Goal: Transaction & Acquisition: Download file/media

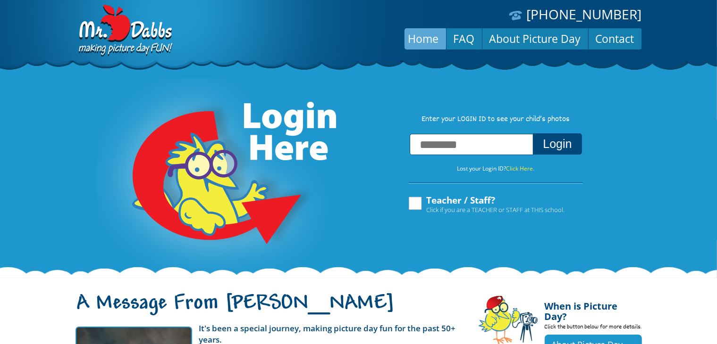
click at [504, 151] on input "text" at bounding box center [471, 144] width 124 height 21
type input "*"
click at [495, 143] on input "*" at bounding box center [471, 144] width 124 height 21
type input "**********"
click at [546, 150] on button "Login" at bounding box center [557, 144] width 49 height 21
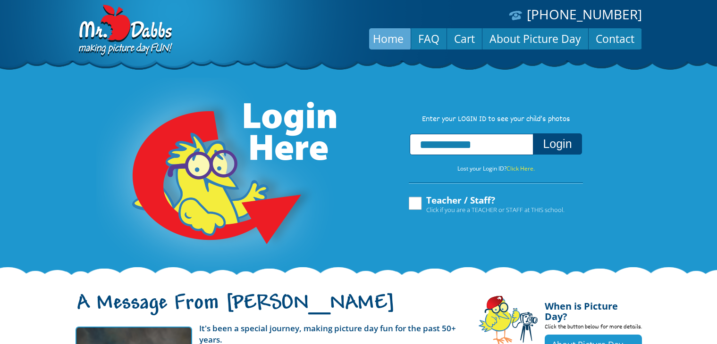
scroll to position [13, 0]
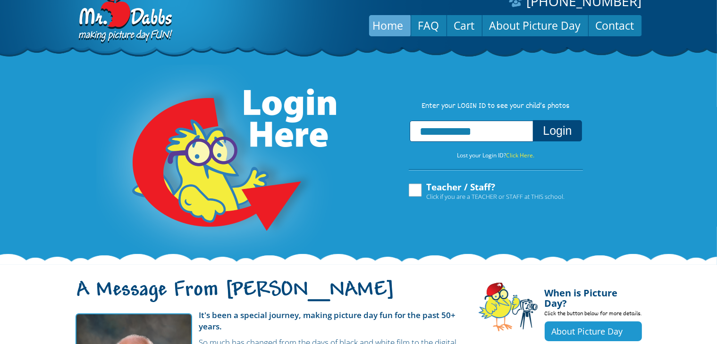
drag, startPoint x: 529, startPoint y: 133, endPoint x: 407, endPoint y: 128, distance: 122.3
click at [407, 128] on div "**********" at bounding box center [495, 160] width 193 height 80
type input "**********"
click at [563, 127] on button "Login" at bounding box center [557, 130] width 49 height 21
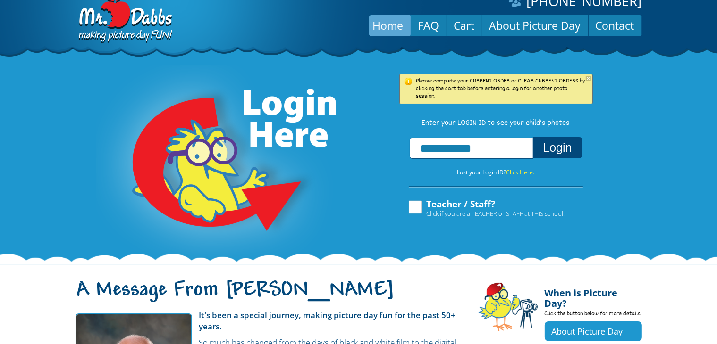
click at [558, 144] on button "Login" at bounding box center [557, 147] width 49 height 21
drag, startPoint x: 516, startPoint y: 149, endPoint x: 406, endPoint y: 161, distance: 110.6
click at [406, 161] on div "**********" at bounding box center [495, 177] width 193 height 80
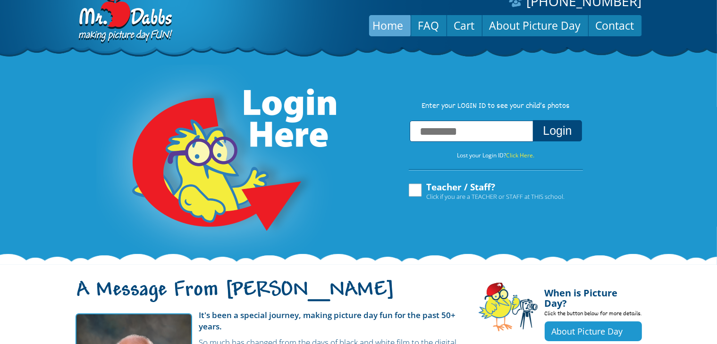
click at [484, 136] on input "text" at bounding box center [471, 131] width 124 height 21
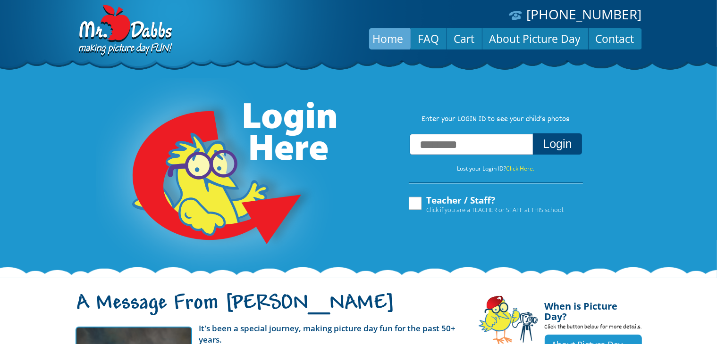
click at [483, 146] on input "text" at bounding box center [471, 144] width 124 height 21
type input "**********"
click at [565, 155] on button "Login" at bounding box center [557, 144] width 49 height 21
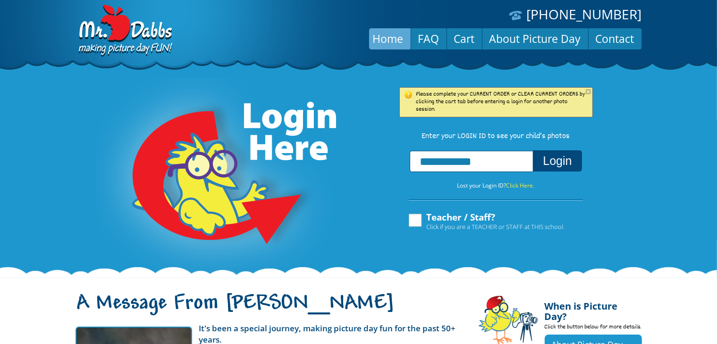
click at [565, 155] on button "Login" at bounding box center [557, 160] width 49 height 21
click at [477, 42] on link "Cart" at bounding box center [464, 38] width 35 height 23
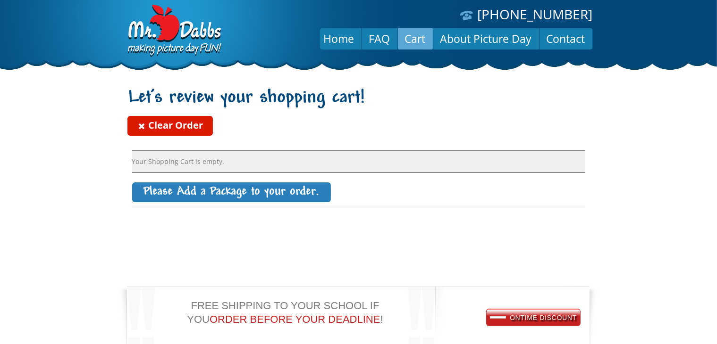
click at [140, 122] on span at bounding box center [141, 126] width 9 height 14
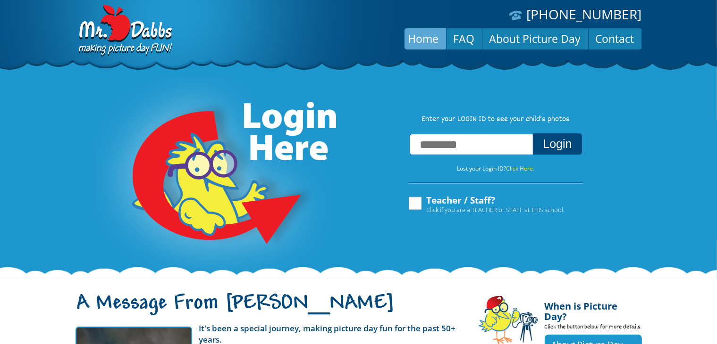
click at [443, 149] on input "text" at bounding box center [471, 144] width 124 height 21
type input "**********"
click at [562, 138] on button "Login" at bounding box center [557, 144] width 49 height 21
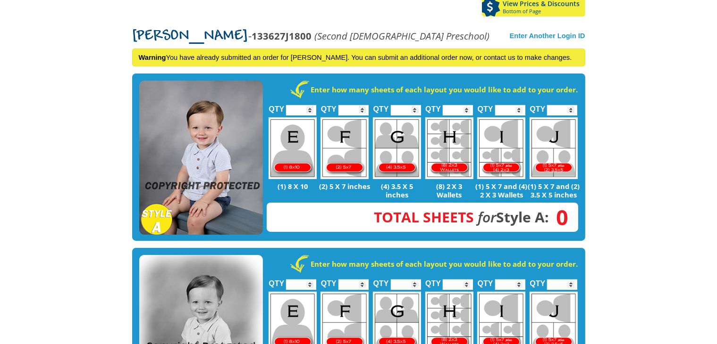
scroll to position [183, 0]
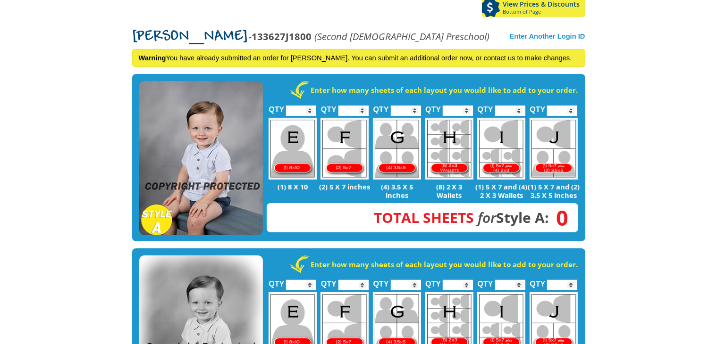
drag, startPoint x: 223, startPoint y: 165, endPoint x: 200, endPoint y: 134, distance: 37.7
click at [200, 134] on img at bounding box center [201, 158] width 124 height 155
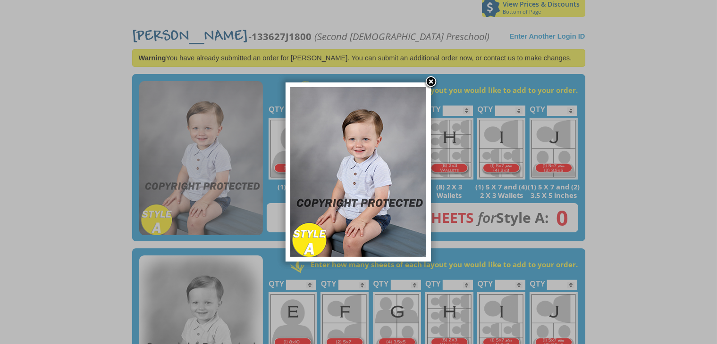
click at [432, 80] on link at bounding box center [431, 82] width 14 height 14
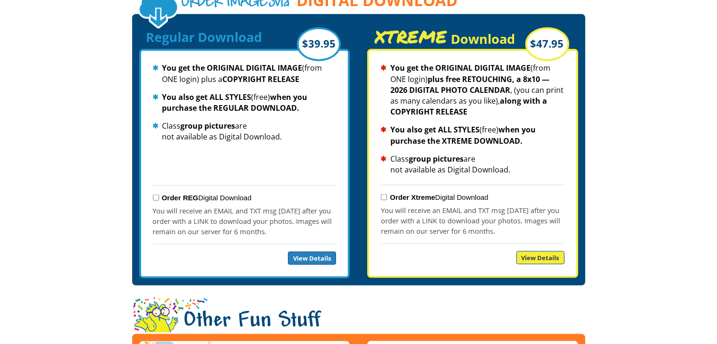
scroll to position [1048, 0]
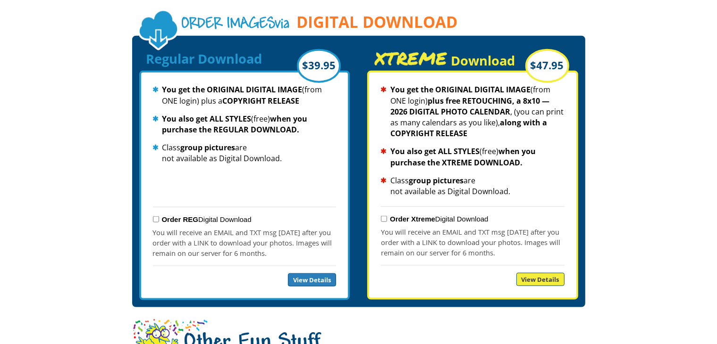
click at [157, 212] on div "Order REG Digital Download" at bounding box center [244, 219] width 183 height 15
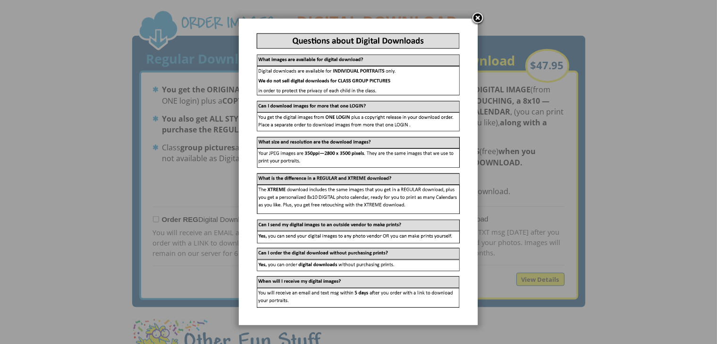
click at [476, 17] on link at bounding box center [477, 19] width 14 height 14
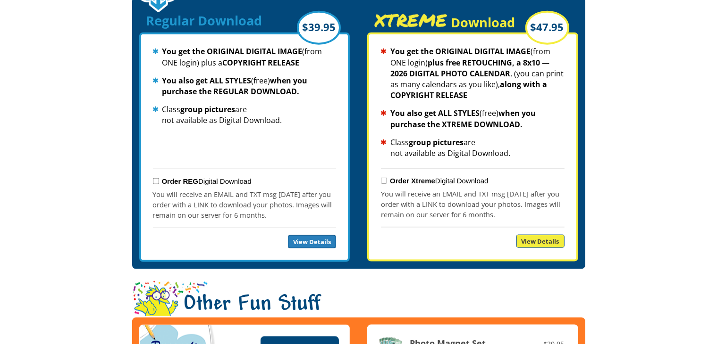
scroll to position [1085, 0]
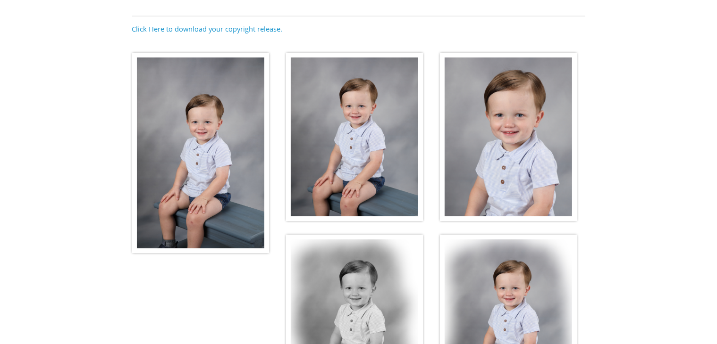
scroll to position [147, 0]
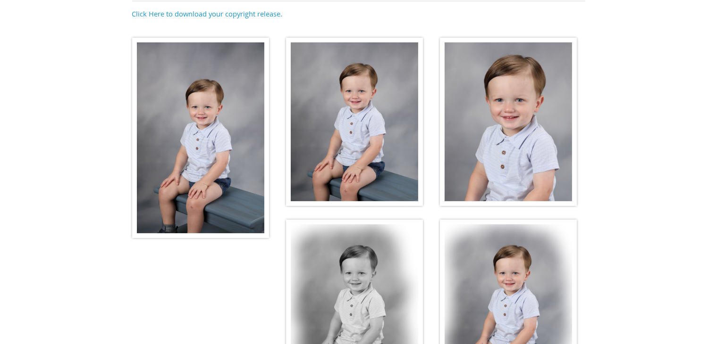
click at [221, 119] on img at bounding box center [200, 138] width 137 height 200
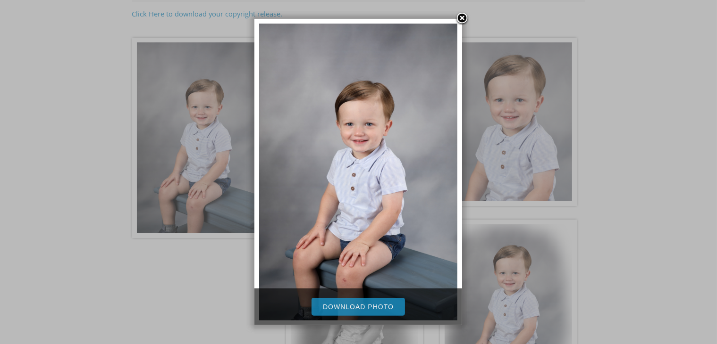
click at [366, 305] on link "Download Photo" at bounding box center [357, 307] width 93 height 18
click at [463, 16] on link at bounding box center [462, 19] width 14 height 14
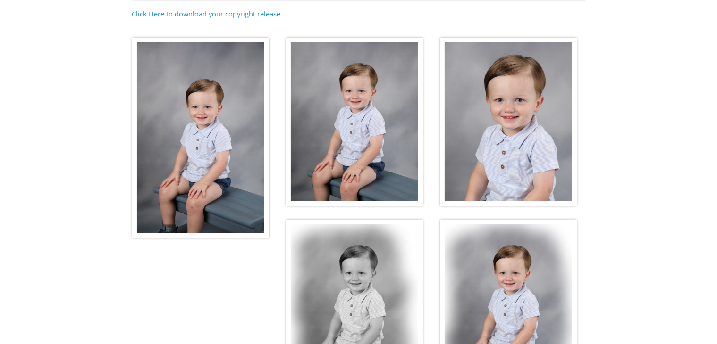
scroll to position [0, 0]
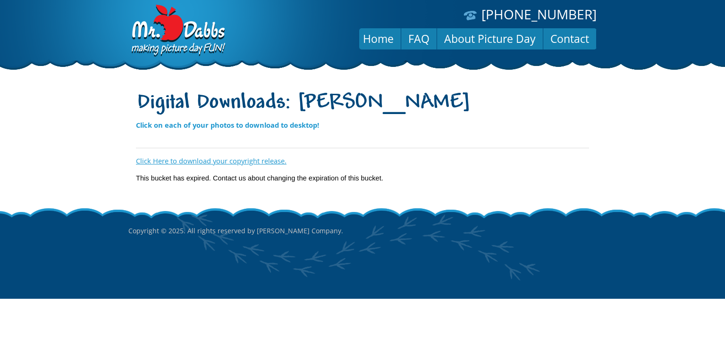
click at [184, 159] on link "Click Here to download your copyright release." at bounding box center [211, 160] width 150 height 9
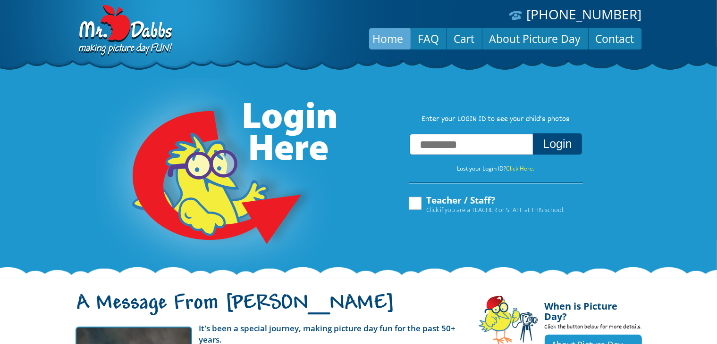
click at [484, 149] on input "text" at bounding box center [471, 144] width 124 height 21
paste input "**********"
type input "**********"
click at [533, 134] on button "Login" at bounding box center [557, 144] width 49 height 21
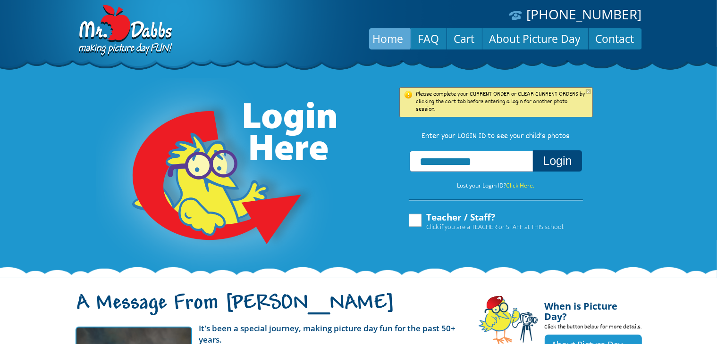
click at [587, 90] on link "close" at bounding box center [587, 91] width 5 height 5
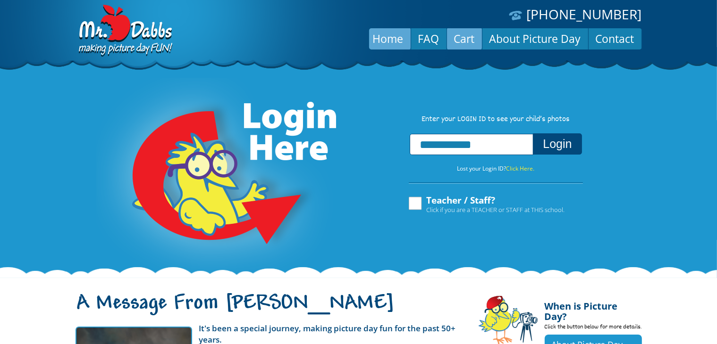
click at [475, 40] on link "Cart" at bounding box center [464, 38] width 35 height 23
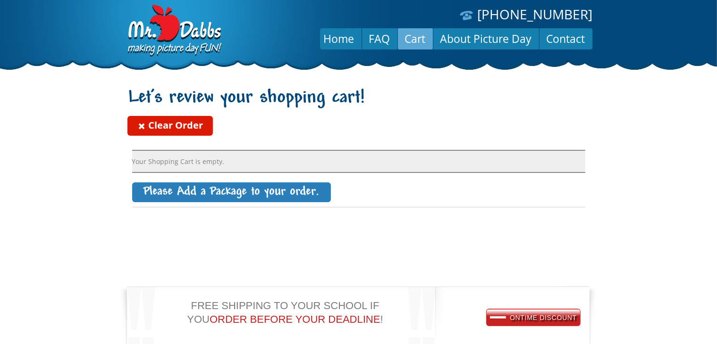
click at [145, 125] on span at bounding box center [141, 126] width 9 height 14
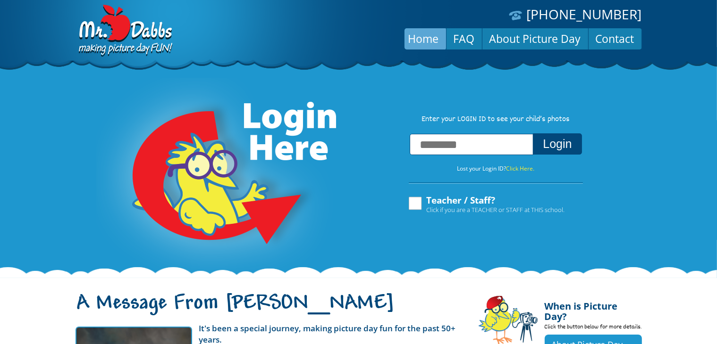
click at [461, 145] on input "text" at bounding box center [471, 144] width 124 height 21
type input "**********"
click at [551, 144] on button "Login" at bounding box center [557, 144] width 49 height 21
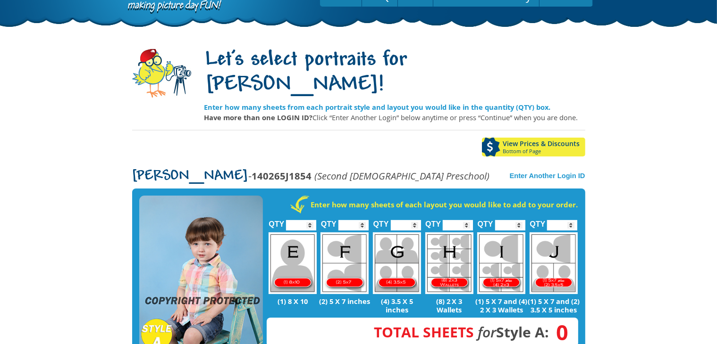
scroll to position [12, 0]
